Goal: Information Seeking & Learning: Learn about a topic

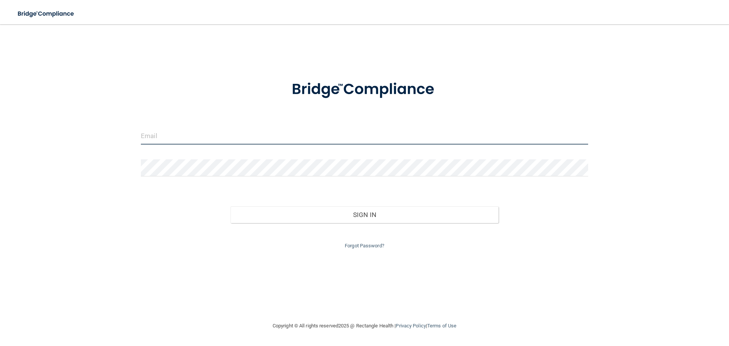
click at [155, 134] on input "email" at bounding box center [364, 136] width 447 height 17
type input "[EMAIL_ADDRESS][DOMAIN_NAME]"
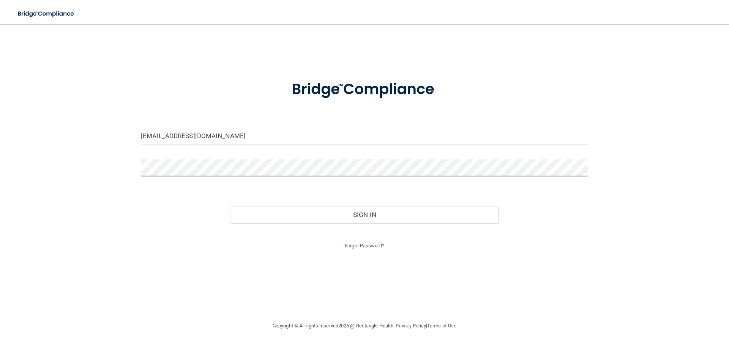
click at [230, 207] on button "Sign In" at bounding box center [364, 215] width 268 height 17
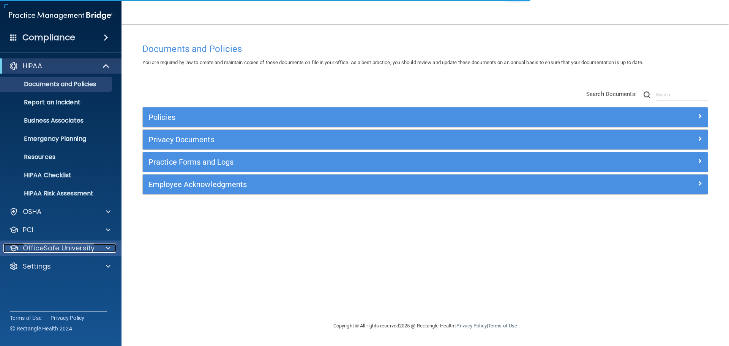
click at [68, 245] on p "OfficeSafe University" at bounding box center [59, 248] width 72 height 9
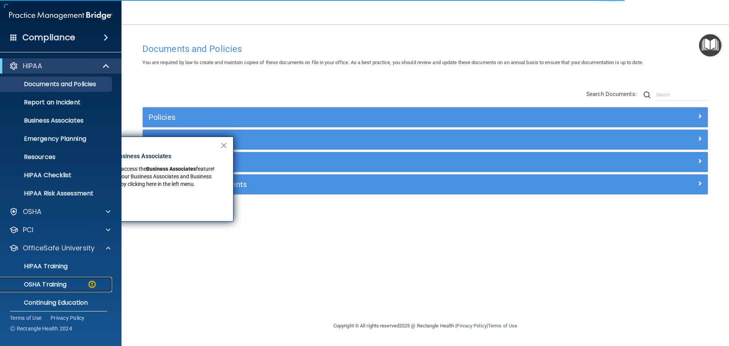
click at [52, 282] on p "OSHA Training" at bounding box center [35, 285] width 61 height 8
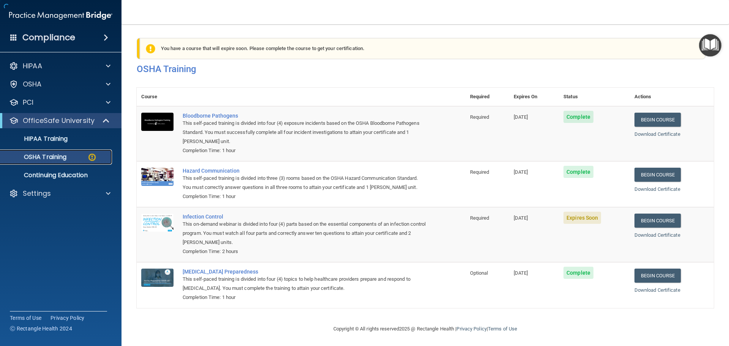
click at [50, 157] on p "OSHA Training" at bounding box center [35, 157] width 61 height 8
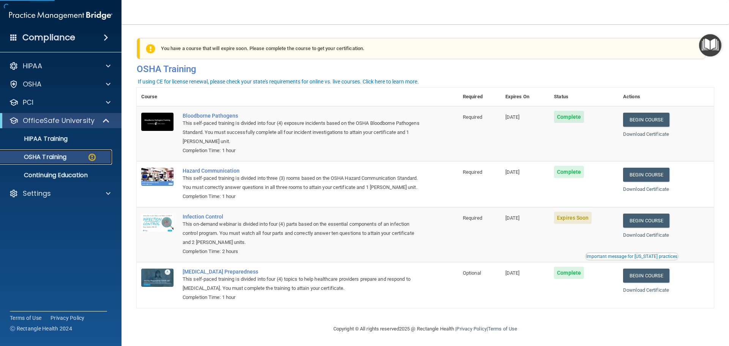
scroll to position [12, 0]
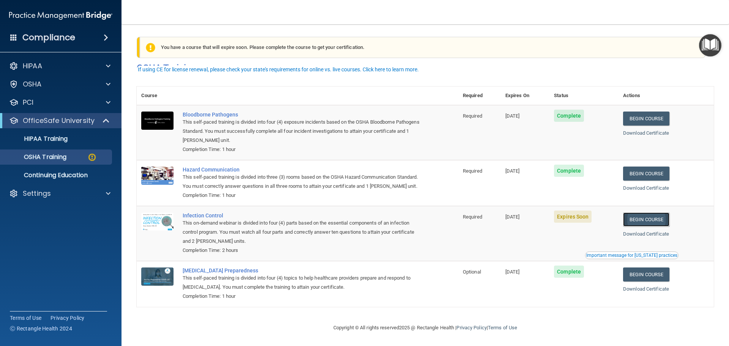
click at [644, 219] on link "Begin Course" at bounding box center [646, 220] width 46 height 14
